Goal: Task Accomplishment & Management: Complete application form

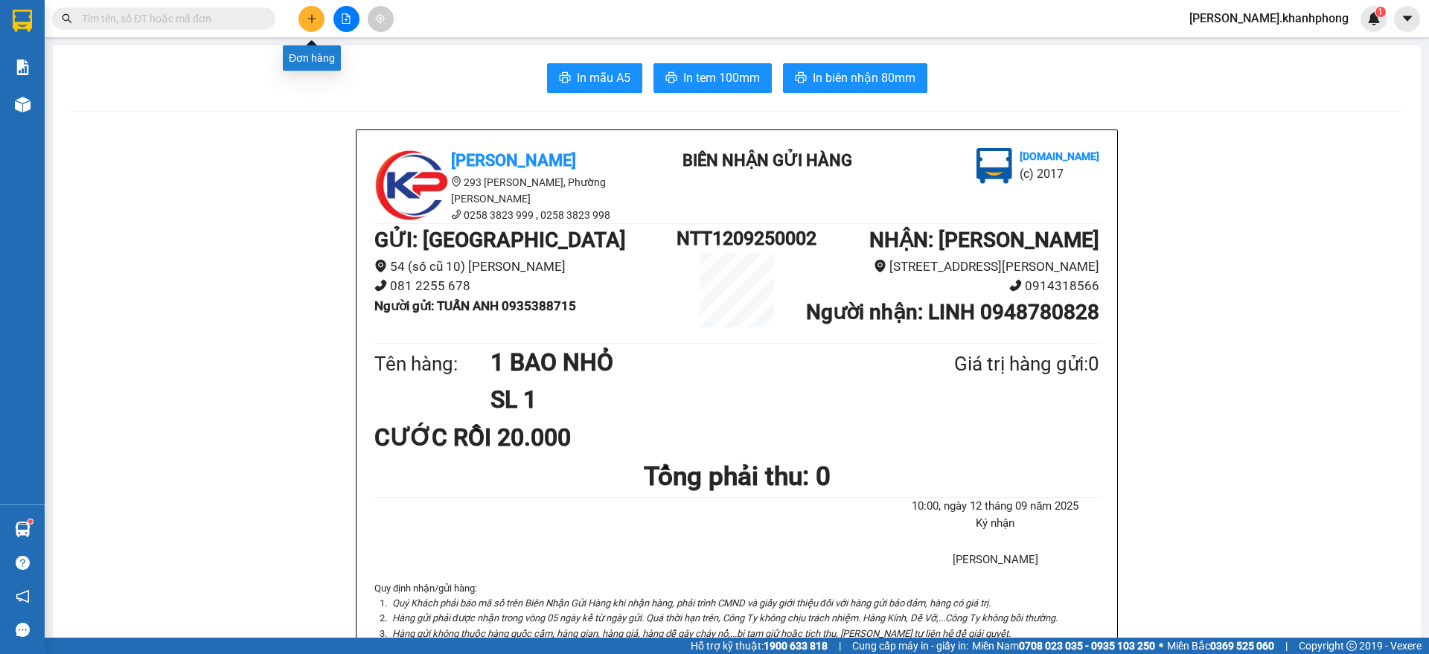
click at [311, 20] on icon "plus" at bounding box center [312, 18] width 10 height 10
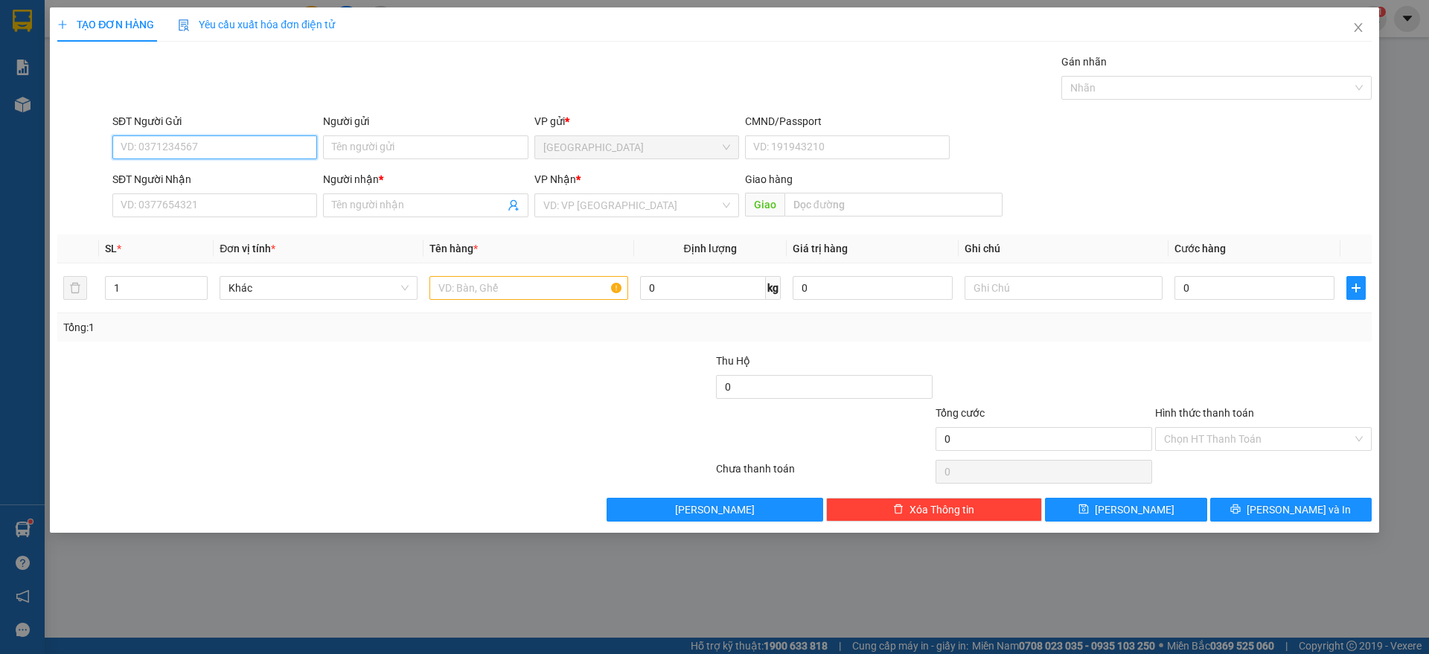
click at [176, 148] on input "SĐT Người Gửi" at bounding box center [214, 147] width 205 height 24
type input "0904212545"
click at [203, 178] on div "0904212545 - LỢI" at bounding box center [214, 177] width 187 height 16
type input "LỢI"
type input "0904212545"
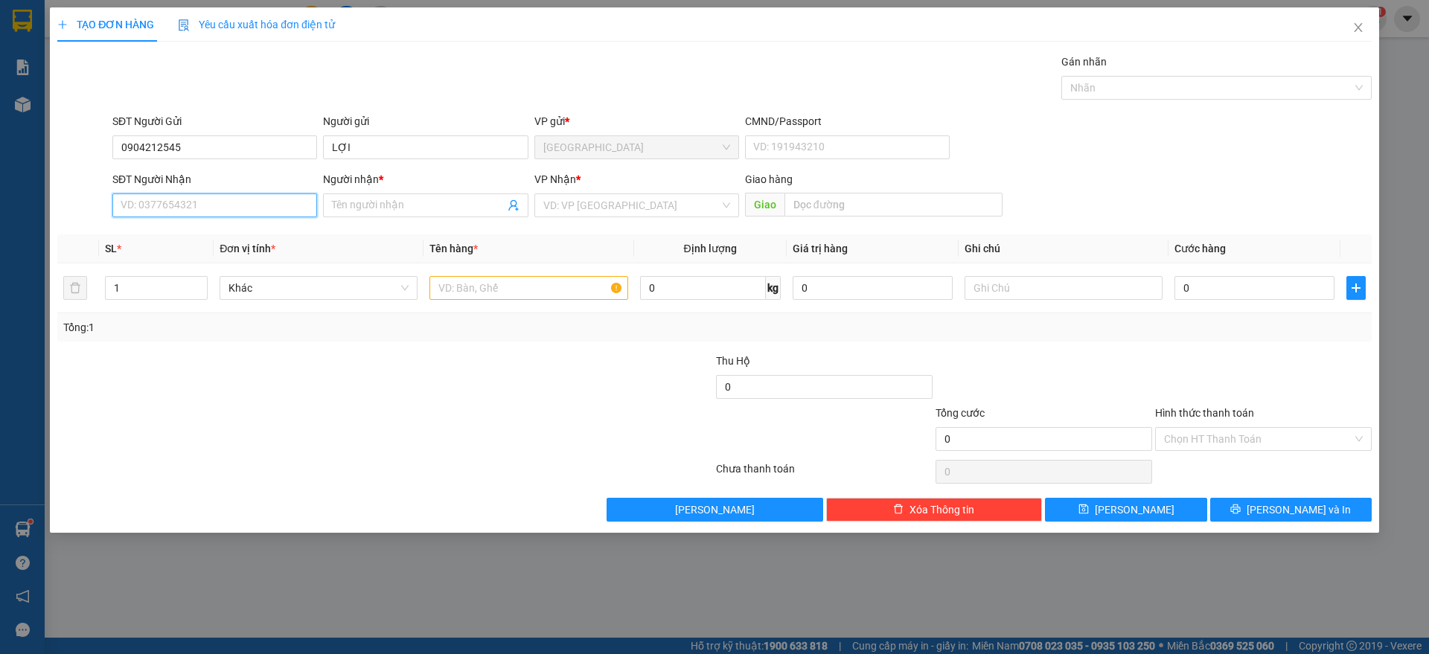
click at [228, 202] on input "SĐT Người Nhận" at bounding box center [214, 205] width 205 height 24
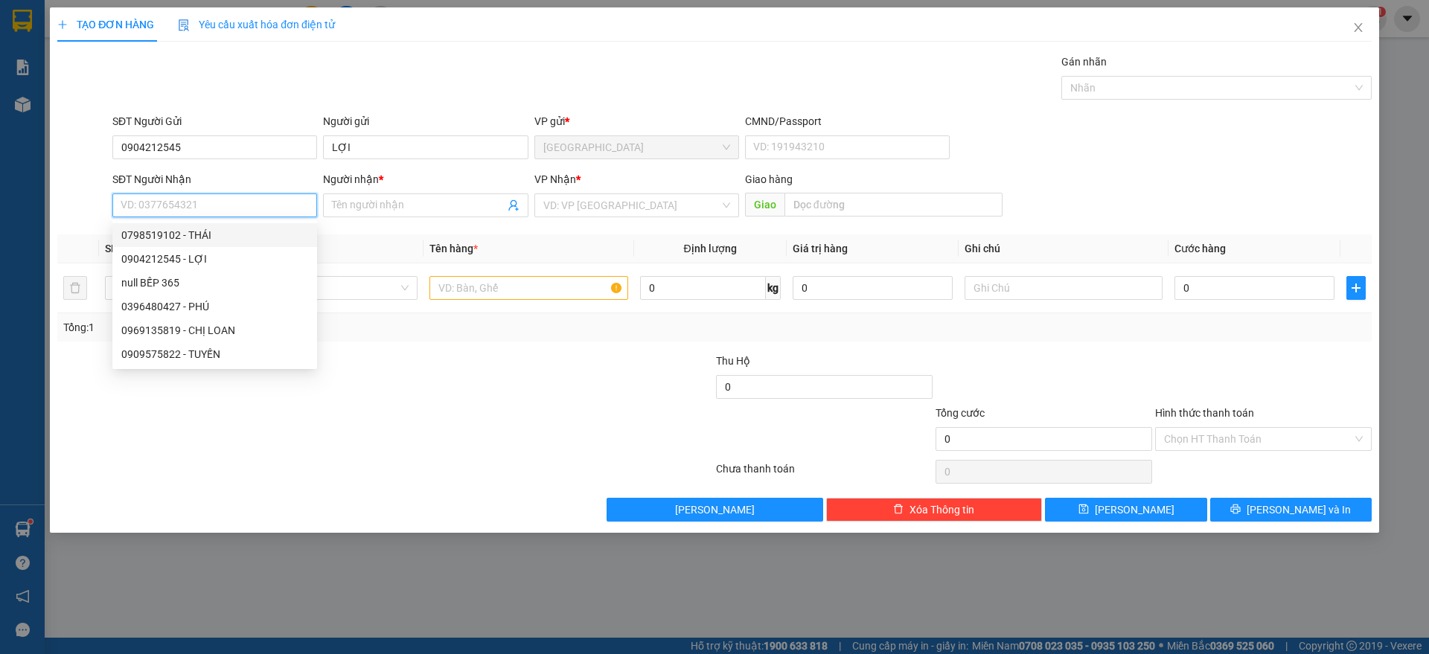
click at [205, 202] on input "SĐT Người Nhận" at bounding box center [214, 205] width 205 height 24
click at [160, 205] on input "SĐT Người Nhận" at bounding box center [214, 205] width 205 height 24
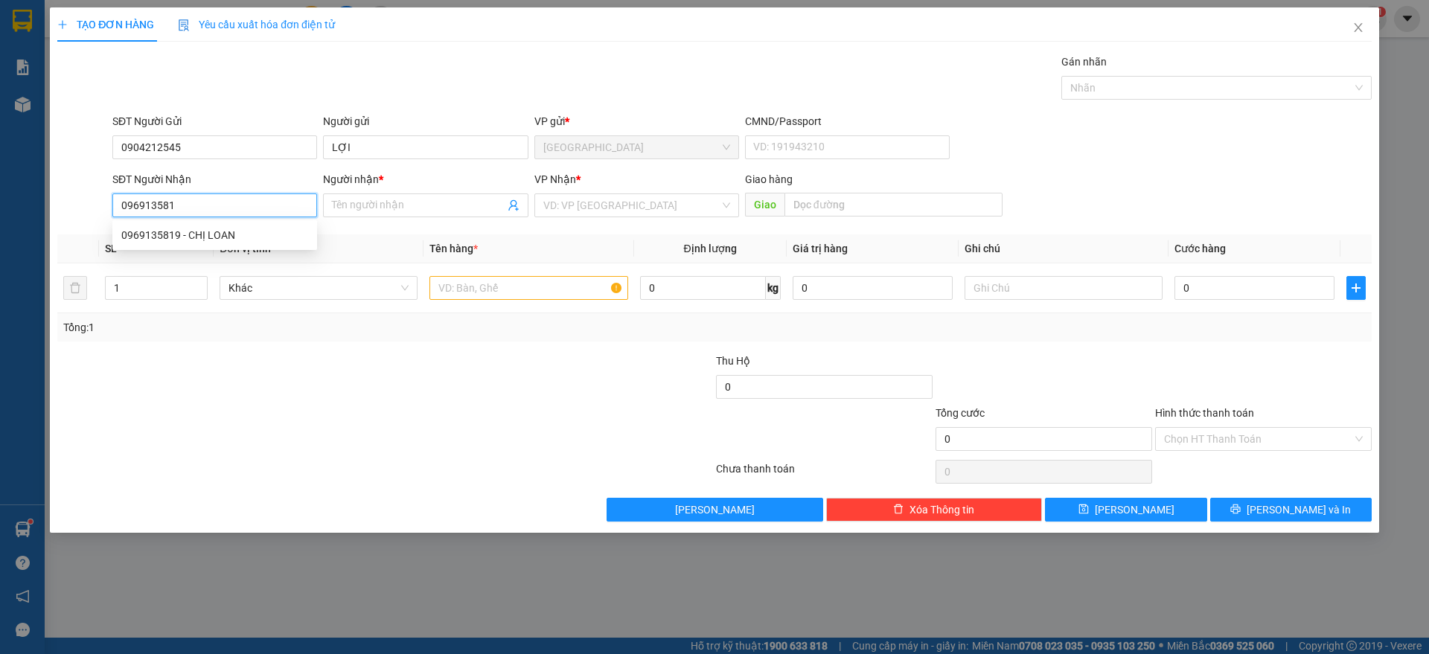
type input "0969135819"
click at [146, 228] on div "0969135819 - CHỊ LOAN" at bounding box center [214, 235] width 187 height 16
type input "CHỊ LOAN"
type input "0969135819"
click at [516, 283] on input "text" at bounding box center [528, 288] width 198 height 24
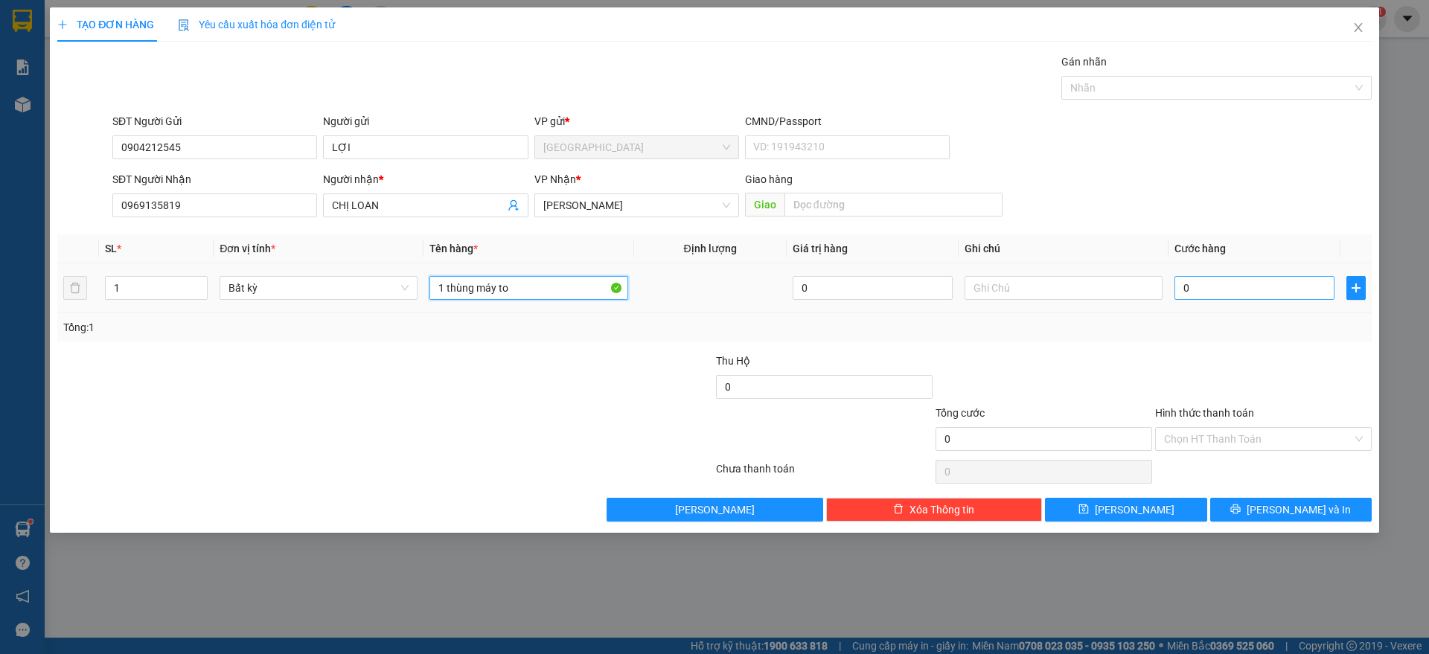
type input "1 thùng máy to"
click at [1208, 290] on input "0" at bounding box center [1254, 288] width 160 height 24
type input "1"
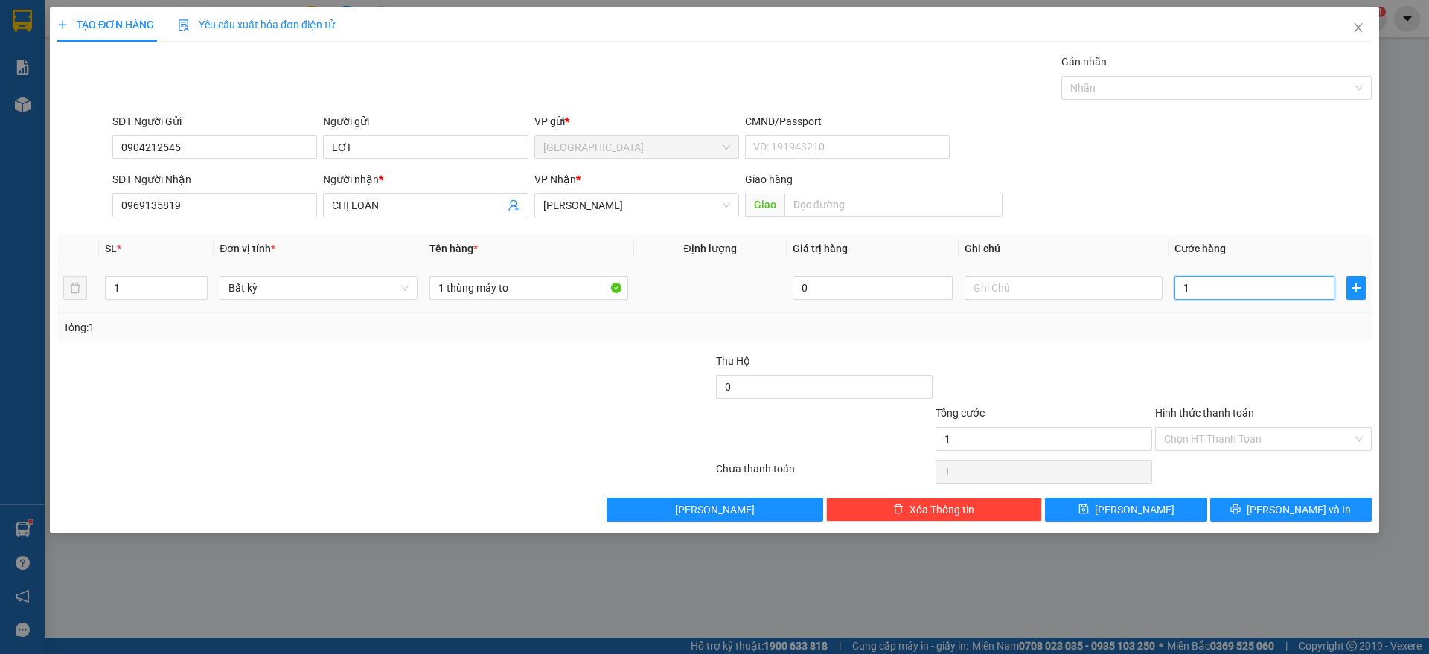
type input "15"
type input "150"
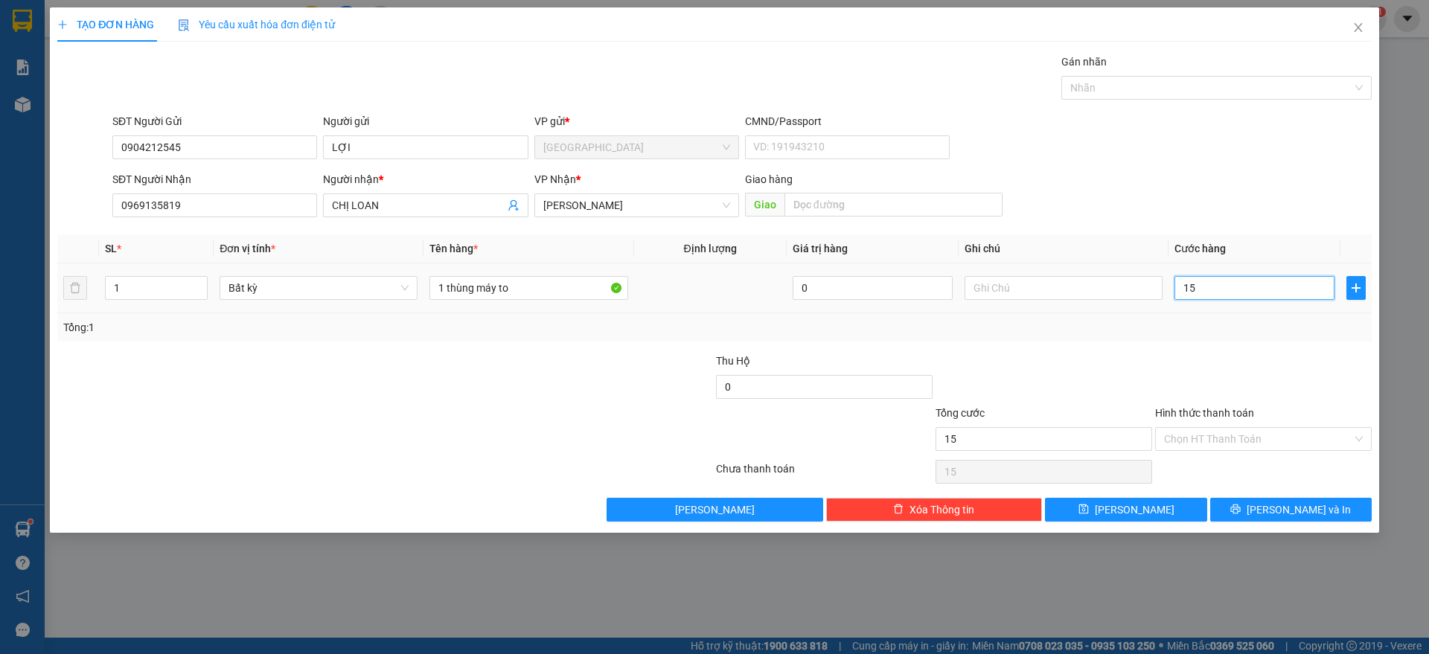
type input "150"
type input "150.000"
click at [1323, 355] on div at bounding box center [1263, 379] width 220 height 52
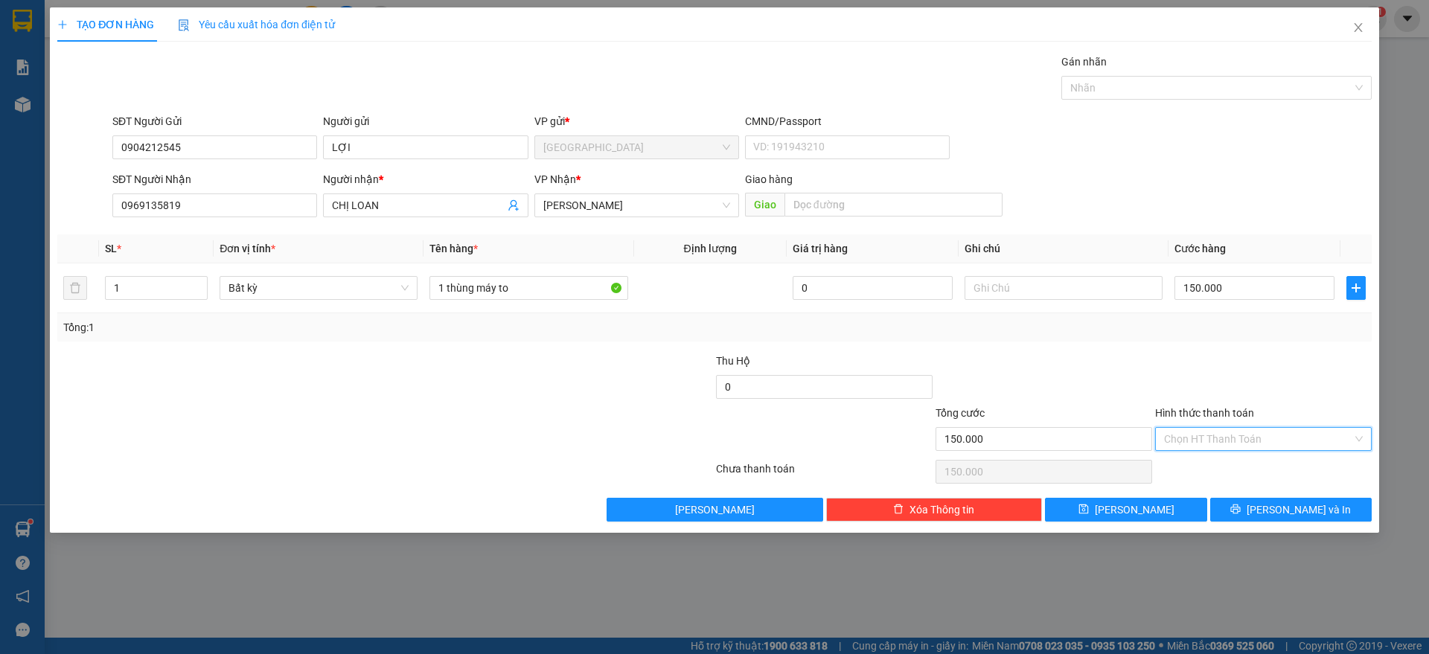
click at [1277, 428] on input "Hình thức thanh toán" at bounding box center [1258, 439] width 188 height 22
click at [1217, 464] on div "Tại văn phòng" at bounding box center [1263, 469] width 199 height 16
type input "150.000"
click at [1288, 512] on span "Lưu và In" at bounding box center [1298, 510] width 104 height 16
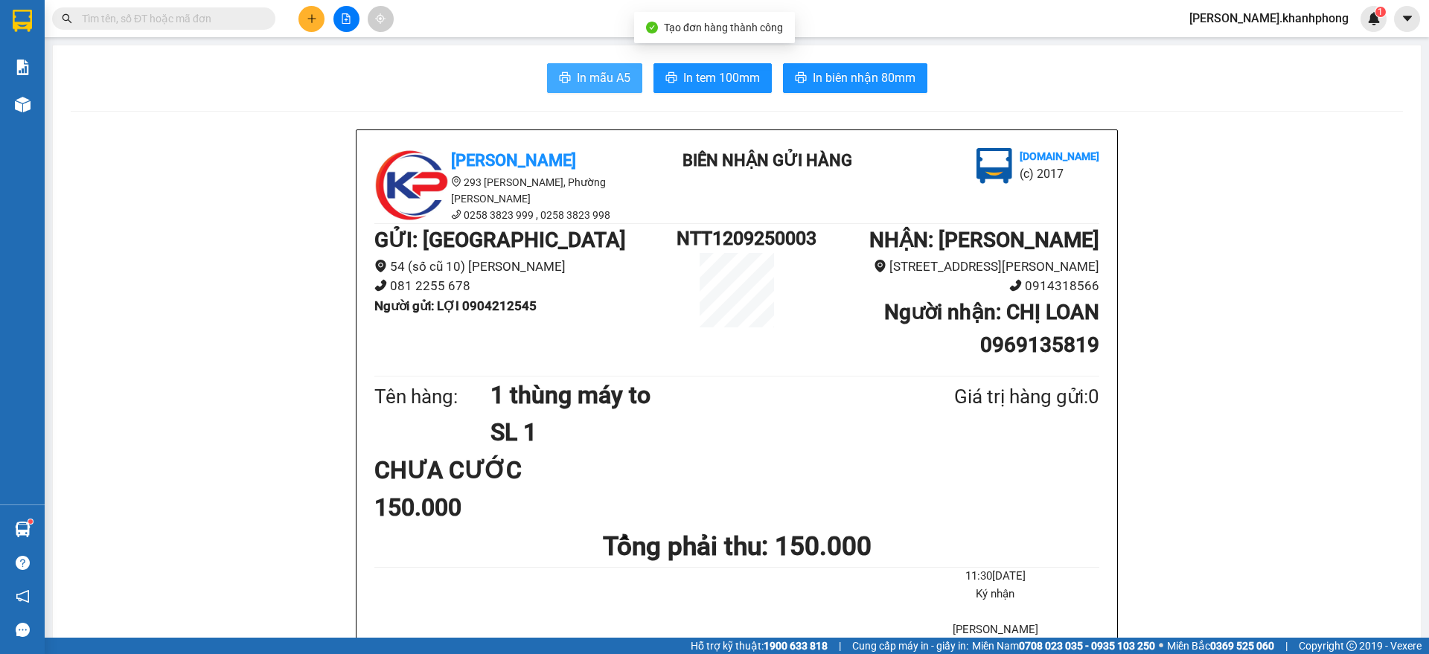
click at [574, 65] on button "In mẫu A5" at bounding box center [594, 78] width 95 height 30
